Goal: Check status

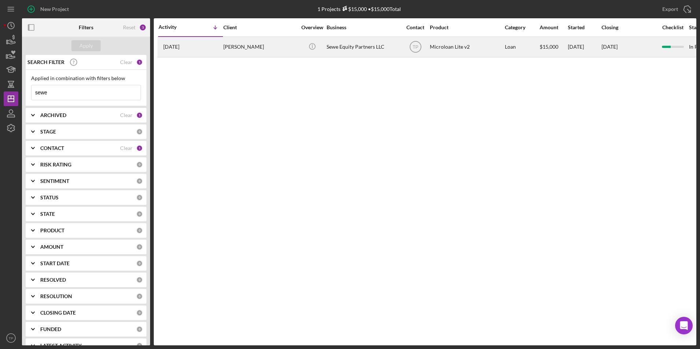
click at [238, 49] on div "[PERSON_NAME]" at bounding box center [259, 46] width 73 height 19
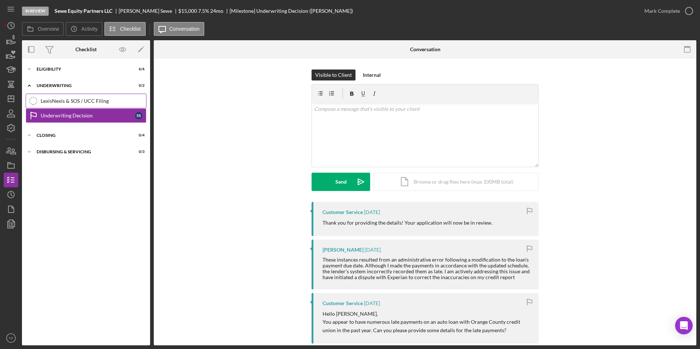
click at [75, 104] on link "LexisNexis & SOS / UCC Filing LexisNexis & SOS / UCC Filing" at bounding box center [86, 101] width 121 height 15
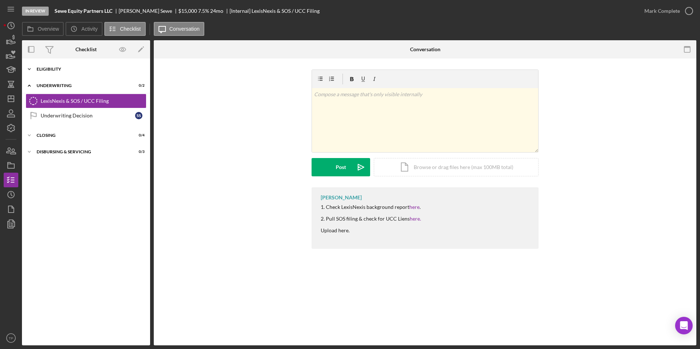
click at [60, 72] on div "Icon/Expander Eligibility 6 / 6" at bounding box center [86, 69] width 128 height 15
